Goal: Check status: Check status

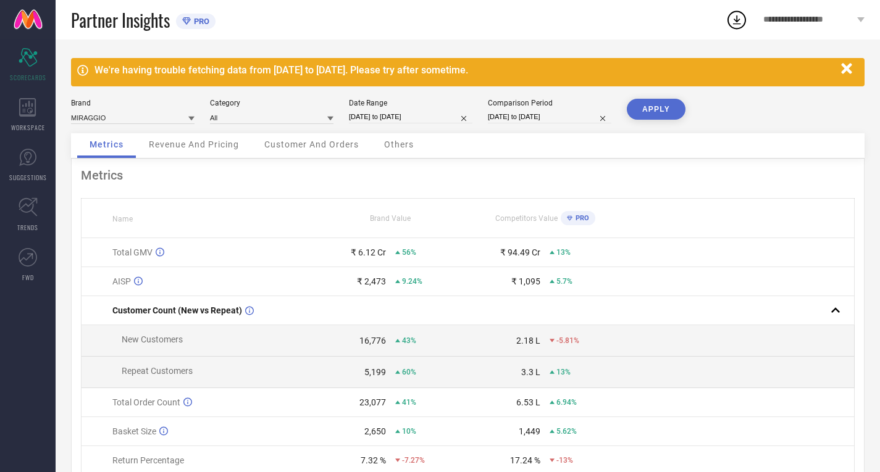
select select "6"
select select "2025"
select select "7"
select select "2025"
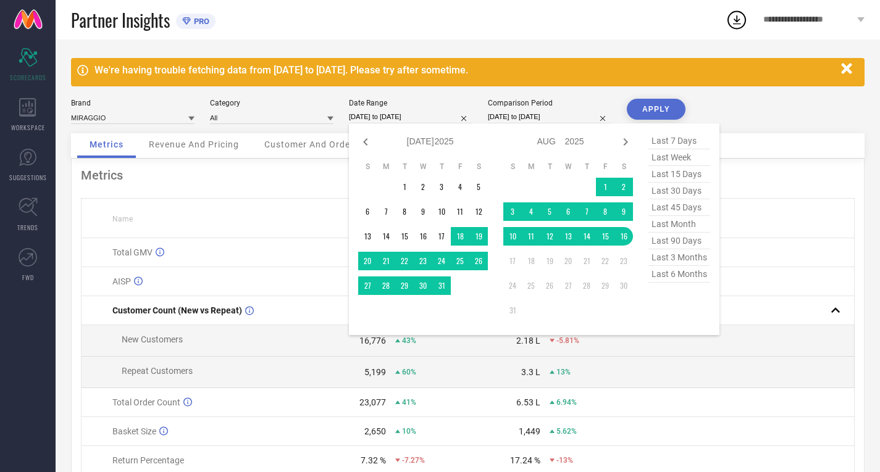
click at [379, 122] on input "[DATE] to [DATE]" at bounding box center [410, 117] width 123 height 13
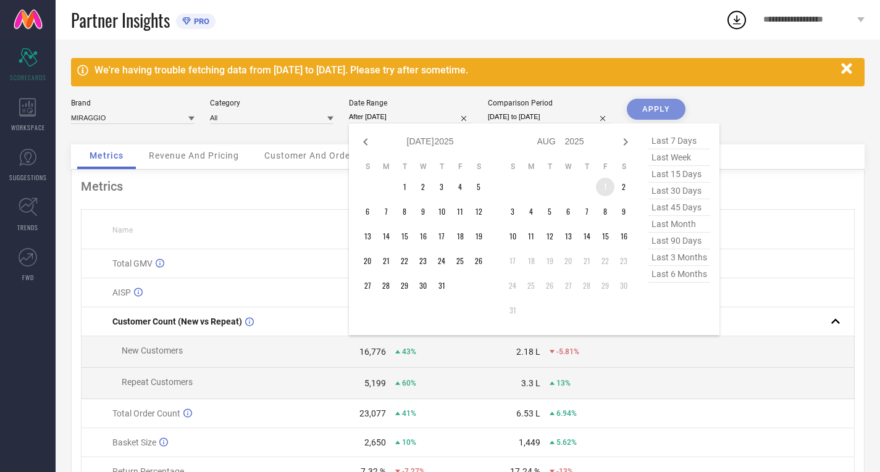
click at [601, 185] on td "1" at bounding box center [605, 187] width 19 height 19
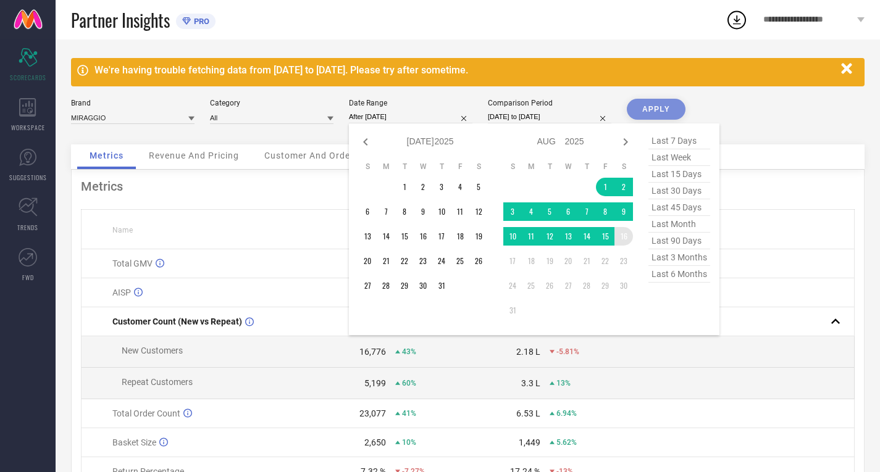
type input "[DATE] to [DATE]"
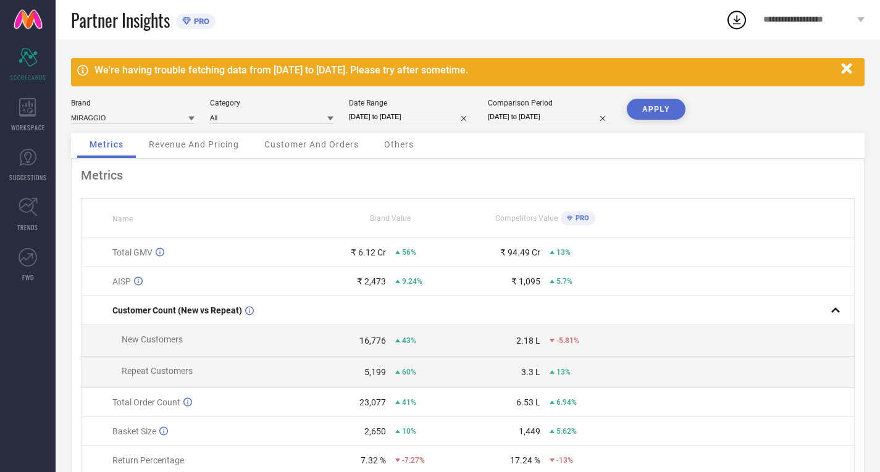
click at [651, 107] on button "APPLY" at bounding box center [656, 109] width 59 height 21
click at [387, 110] on div "Date Range [DATE] to [DATE]" at bounding box center [410, 111] width 123 height 25
click at [387, 111] on div "Date Range [DATE] to [DATE]" at bounding box center [410, 111] width 123 height 25
select select "7"
select select "2025"
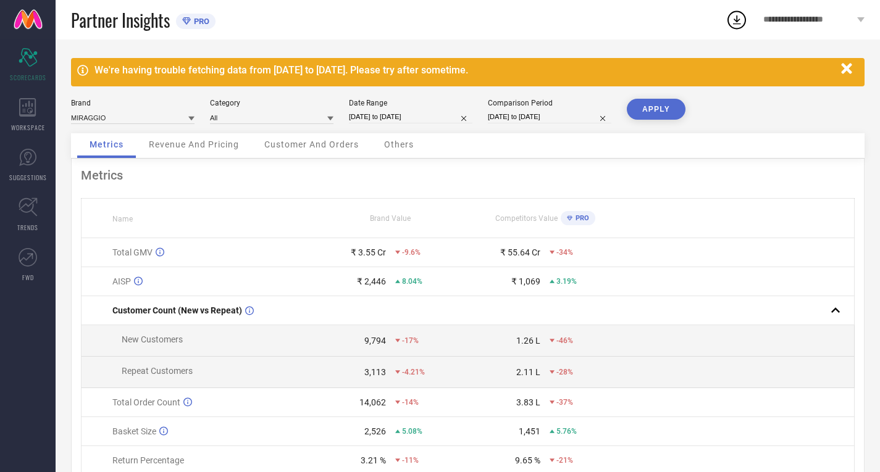
select select "8"
select select "2025"
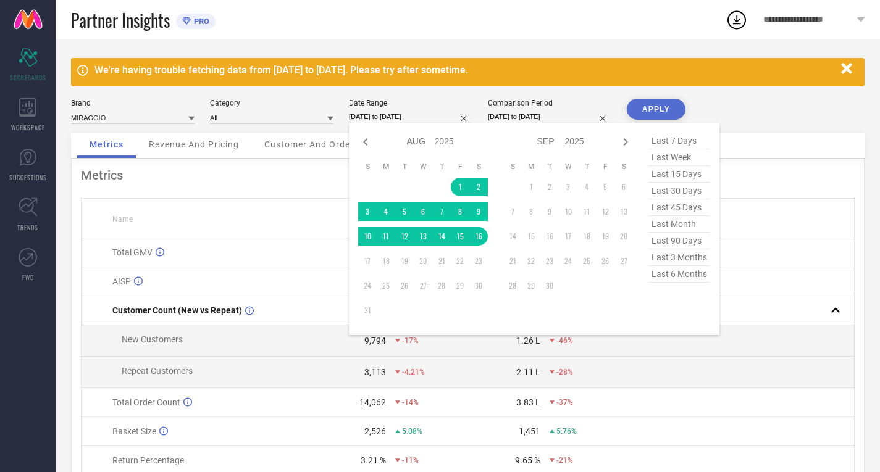
click at [385, 112] on input "[DATE] to [DATE]" at bounding box center [410, 117] width 123 height 13
click at [364, 140] on icon at bounding box center [365, 142] width 15 height 15
select select "6"
select select "2025"
select select "7"
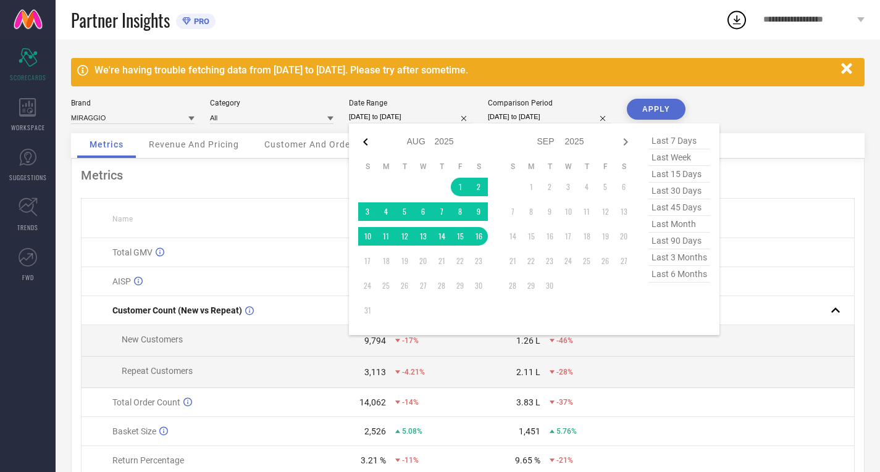
select select "2025"
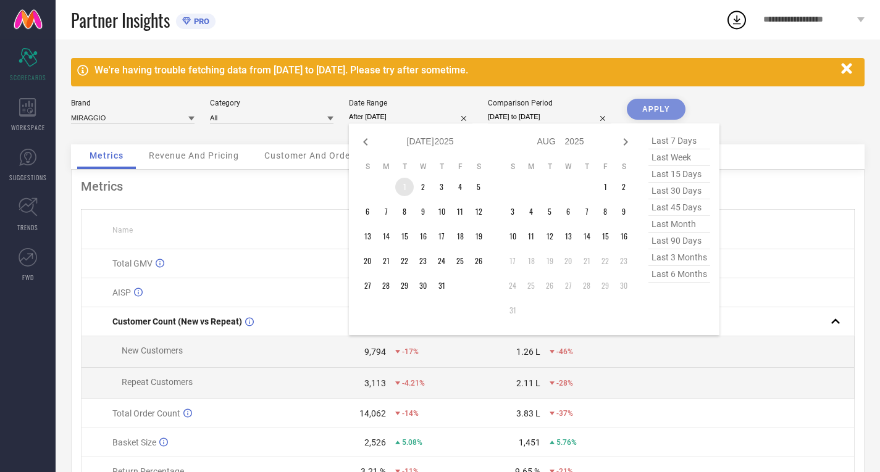
click at [406, 188] on td "1" at bounding box center [404, 187] width 19 height 19
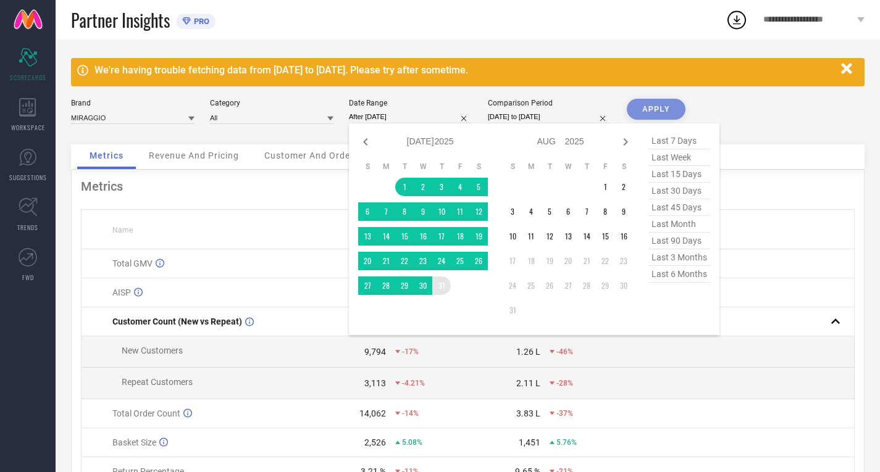
type input "[DATE] to [DATE]"
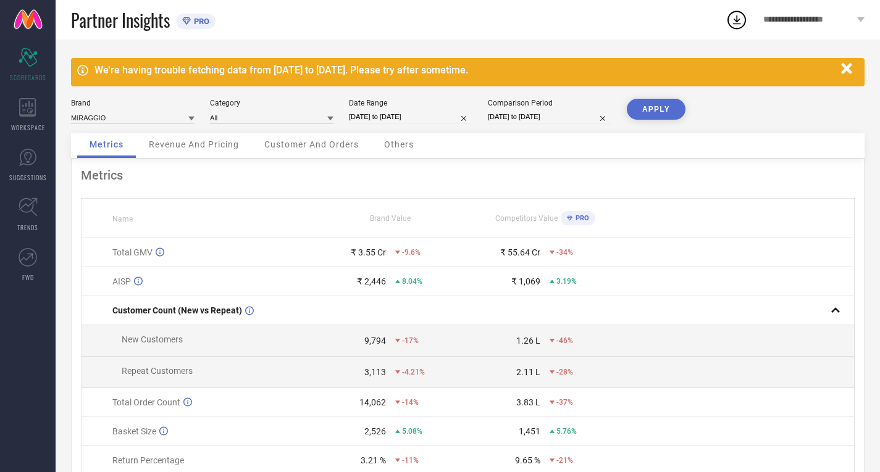
select select "6"
select select "2024"
select select "7"
select select "2024"
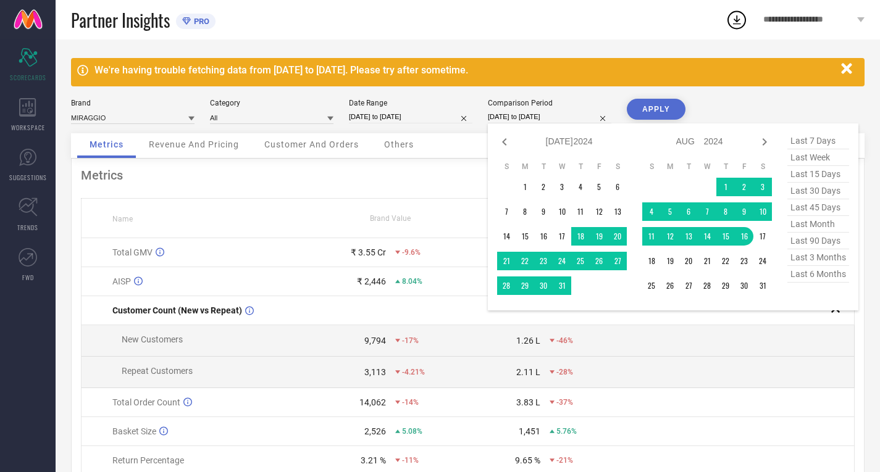
click at [504, 122] on input "[DATE] to [DATE]" at bounding box center [549, 117] width 123 height 13
click at [506, 146] on icon at bounding box center [504, 142] width 15 height 15
select select "5"
select select "2024"
select select "6"
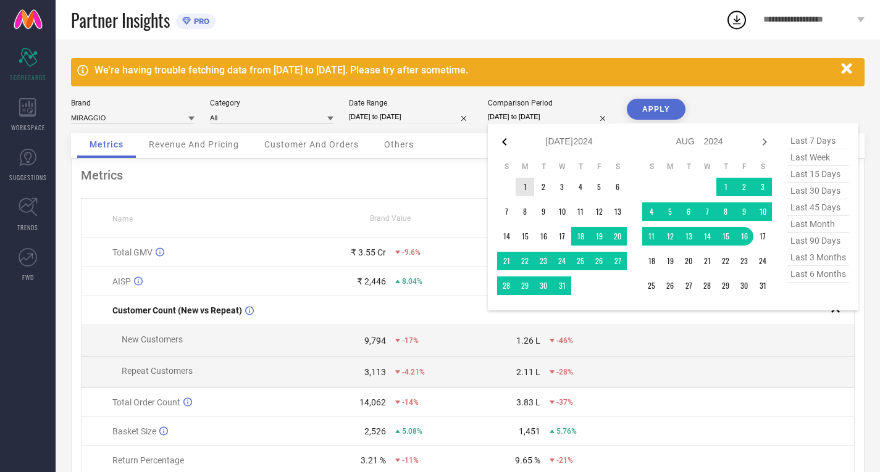
select select "2024"
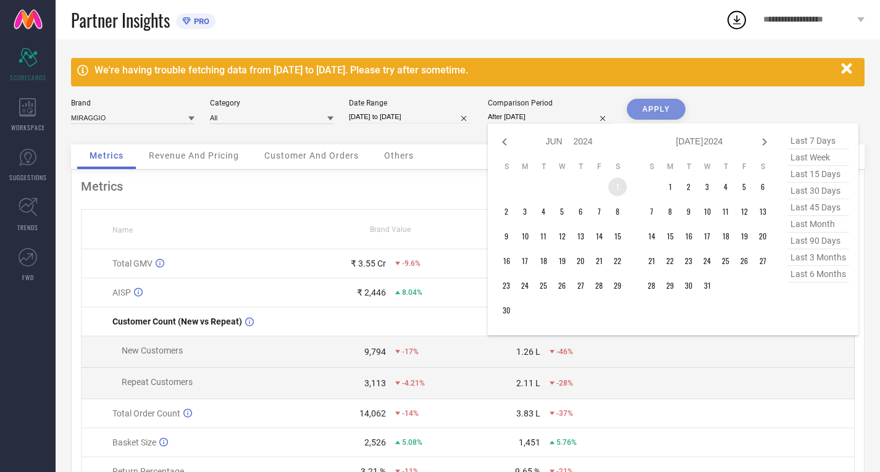
click at [612, 190] on td "1" at bounding box center [617, 187] width 19 height 19
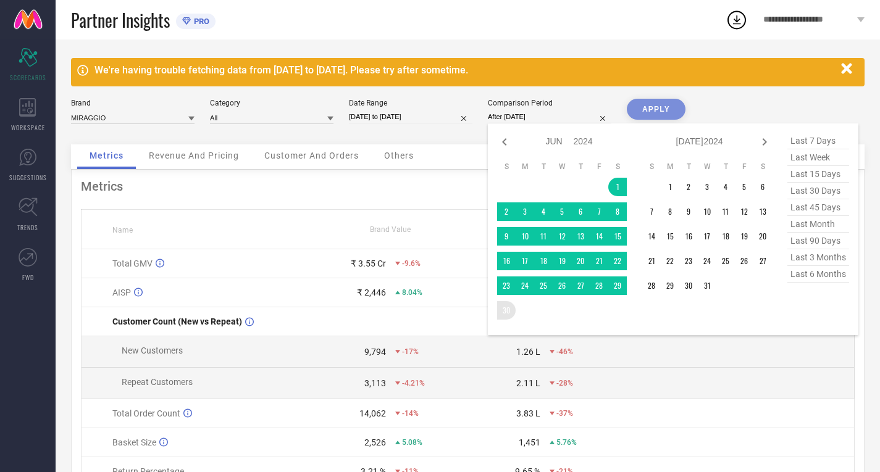
type input "[DATE] to [DATE]"
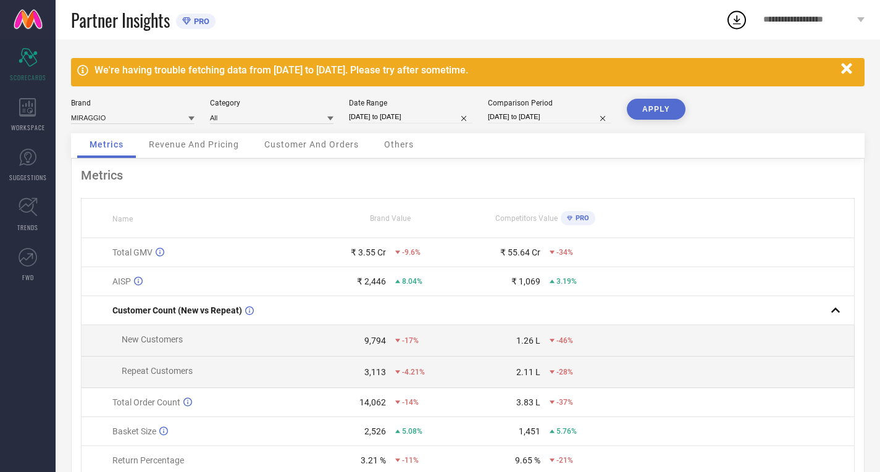
click at [643, 106] on button "APPLY" at bounding box center [656, 109] width 59 height 21
click at [851, 68] on icon "button" at bounding box center [846, 68] width 15 height 15
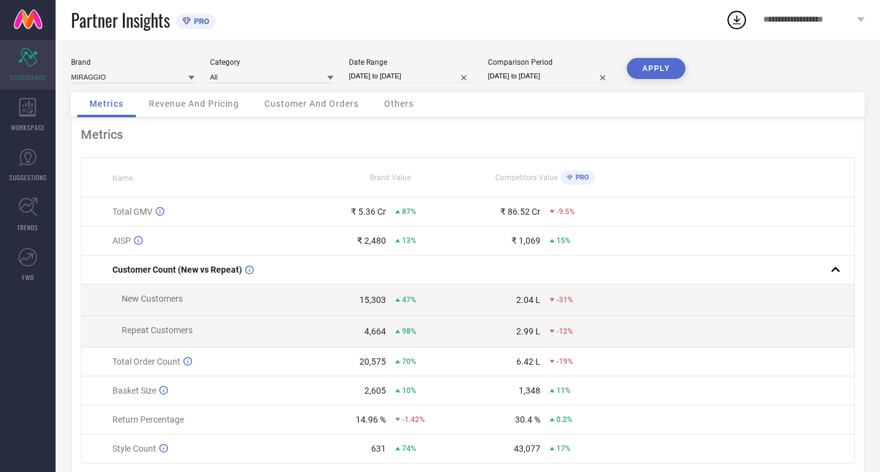
click at [27, 62] on icon at bounding box center [28, 57] width 19 height 19
